Goal: Task Accomplishment & Management: Use online tool/utility

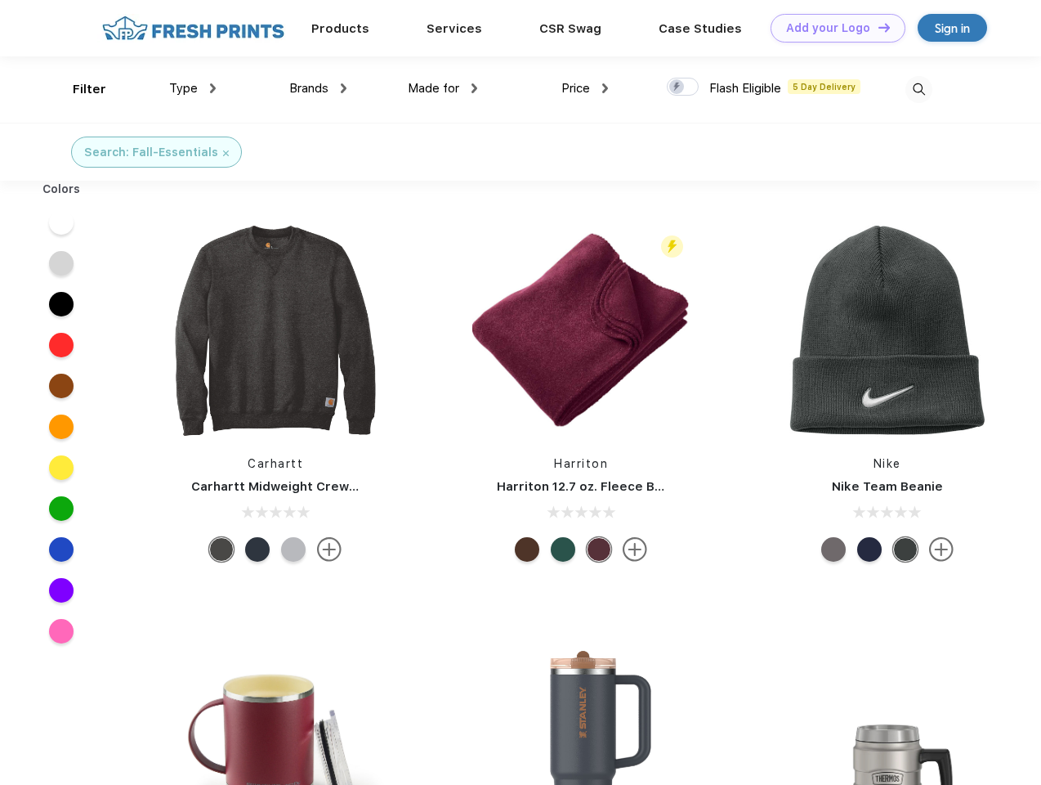
scroll to position [1, 0]
click at [832, 28] on link "Add your Logo Design Tool" at bounding box center [838, 28] width 135 height 29
click at [0, 0] on div "Design Tool" at bounding box center [0, 0] width 0 height 0
click at [877, 27] on link "Add your Logo Design Tool" at bounding box center [838, 28] width 135 height 29
click at [78, 89] on div "Filter" at bounding box center [90, 89] width 34 height 19
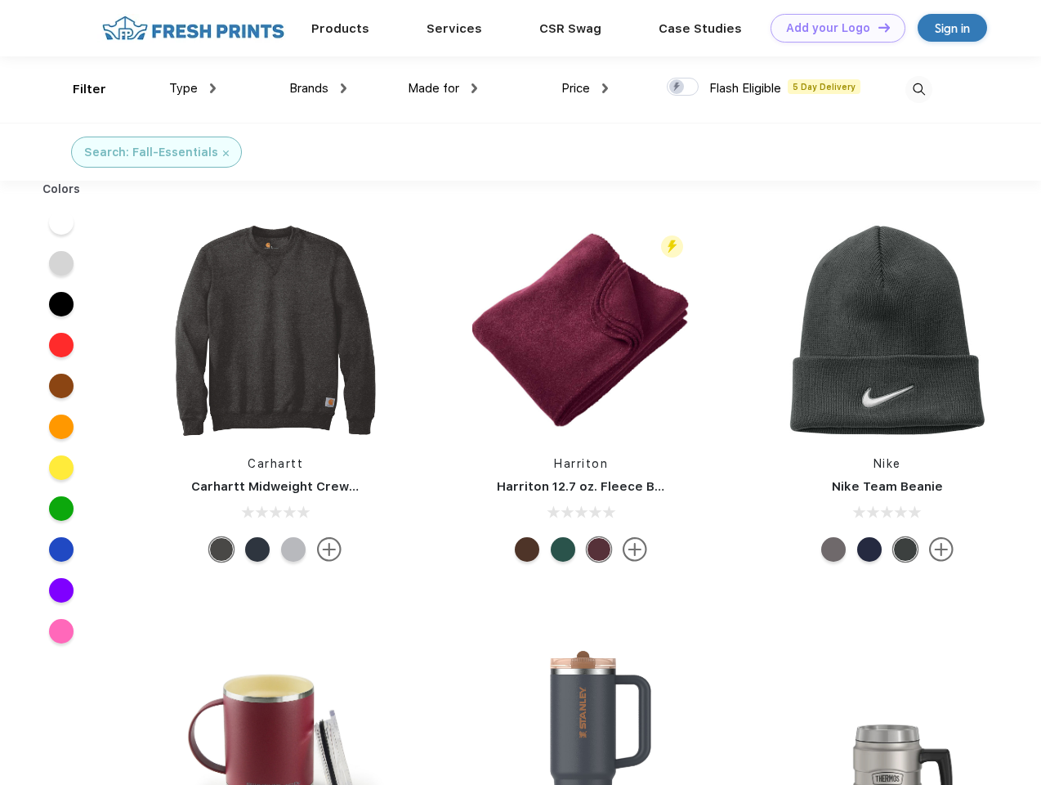
click at [193, 88] on span "Type" at bounding box center [183, 88] width 29 height 15
click at [318, 88] on span "Brands" at bounding box center [308, 88] width 39 height 15
click at [443, 88] on span "Made for" at bounding box center [434, 88] width 52 height 15
click at [585, 88] on span "Price" at bounding box center [576, 88] width 29 height 15
click at [683, 87] on div at bounding box center [683, 87] width 32 height 18
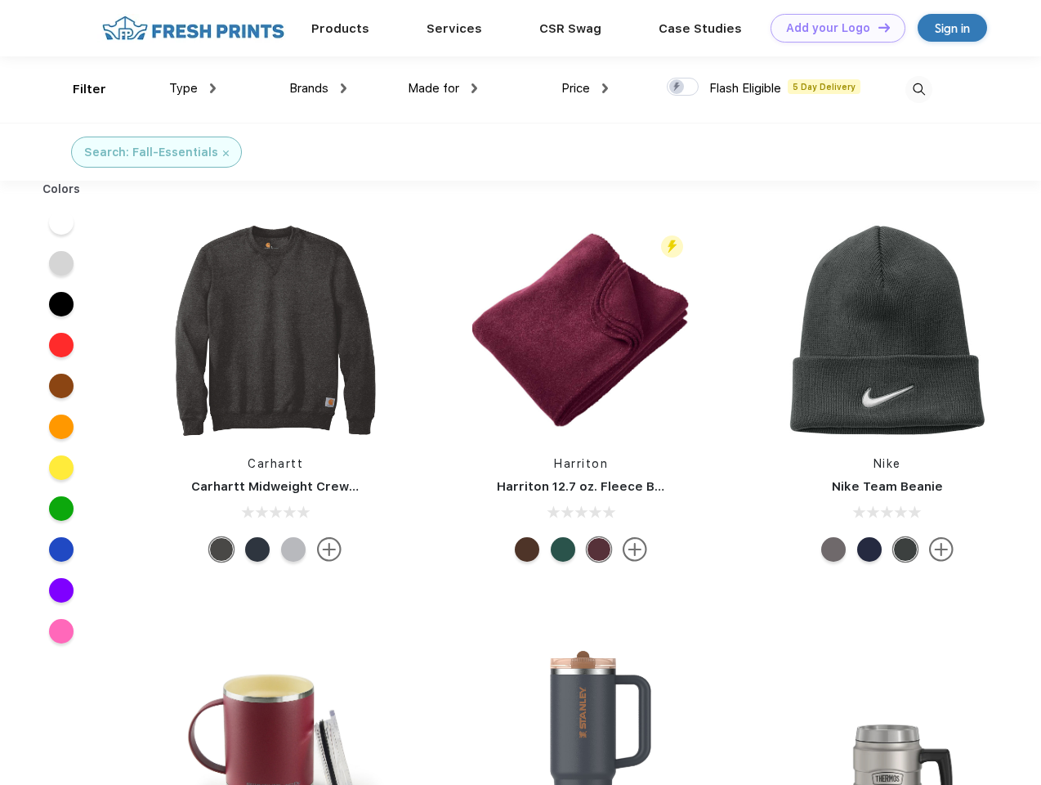
click at [678, 87] on input "checkbox" at bounding box center [672, 82] width 11 height 11
click at [919, 89] on img at bounding box center [919, 89] width 27 height 27
